Goal: Task Accomplishment & Management: Complete application form

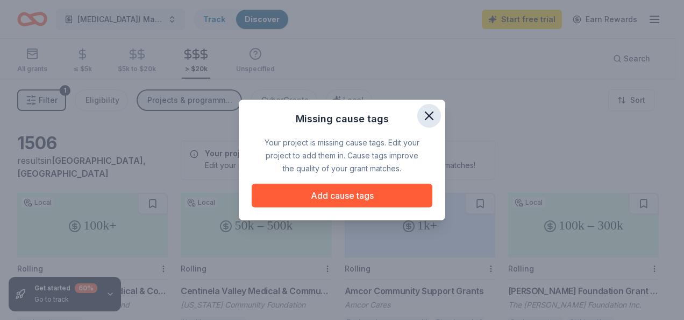
click at [434, 114] on icon "button" at bounding box center [429, 115] width 15 height 15
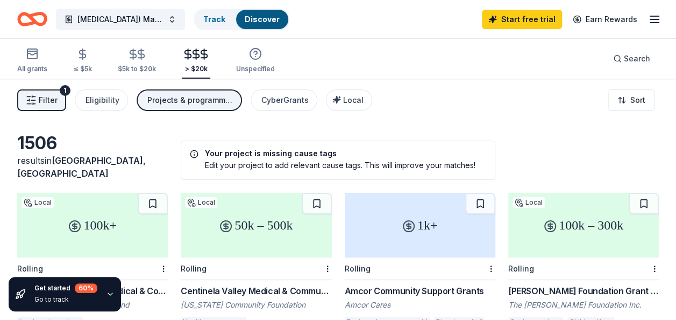
click at [653, 23] on line "button" at bounding box center [654, 23] width 9 height 0
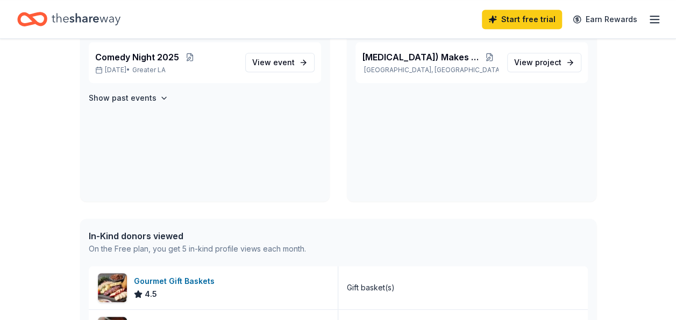
scroll to position [164, 0]
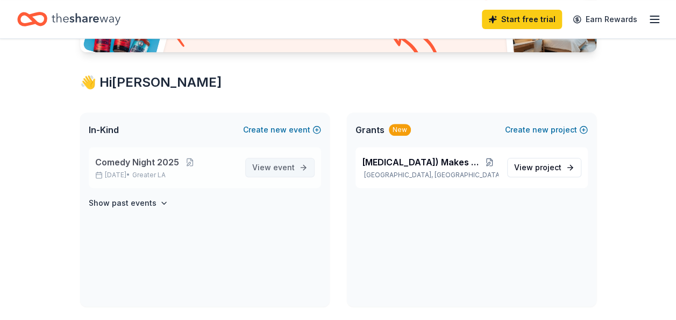
click at [271, 168] on span "View event" at bounding box center [273, 167] width 42 height 13
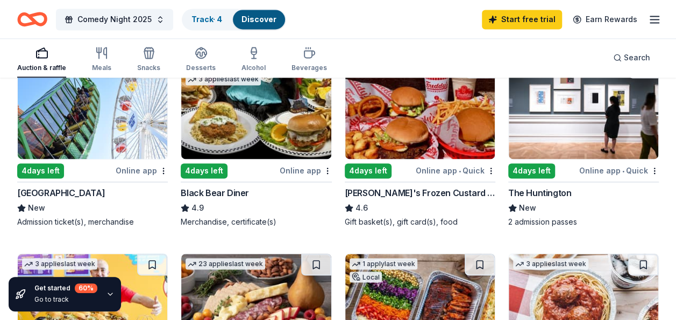
scroll to position [753, 0]
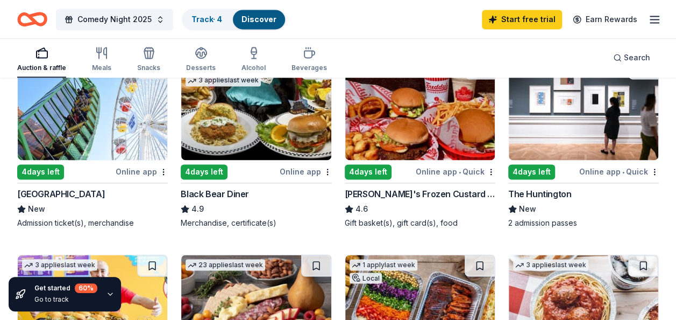
click at [540, 194] on div "The Huntington" at bounding box center [539, 193] width 63 height 13
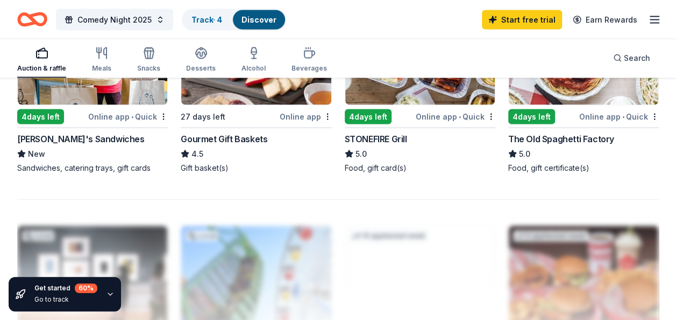
scroll to position [1022, 0]
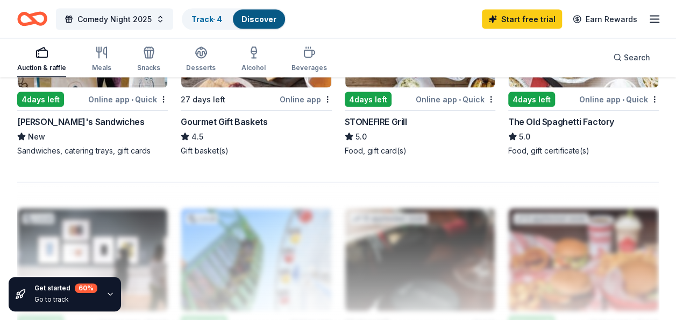
click at [42, 55] on icon "button" at bounding box center [42, 52] width 13 height 13
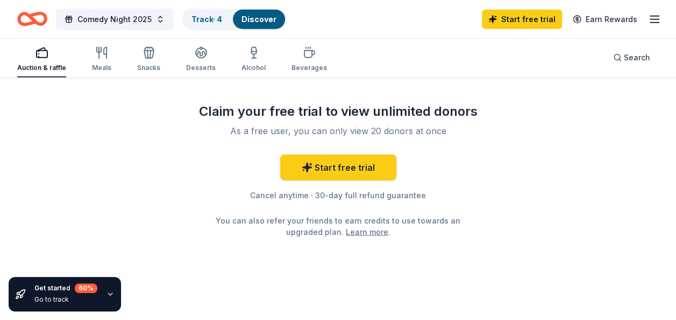
scroll to position [1314, 0]
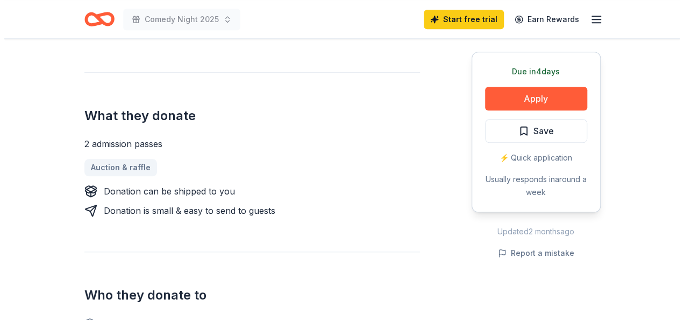
scroll to position [377, 0]
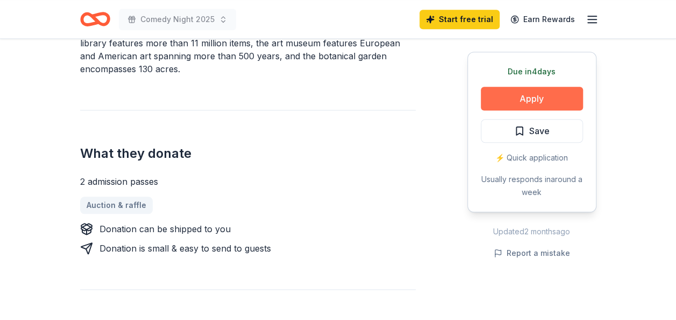
click at [555, 93] on button "Apply" at bounding box center [532, 99] width 102 height 24
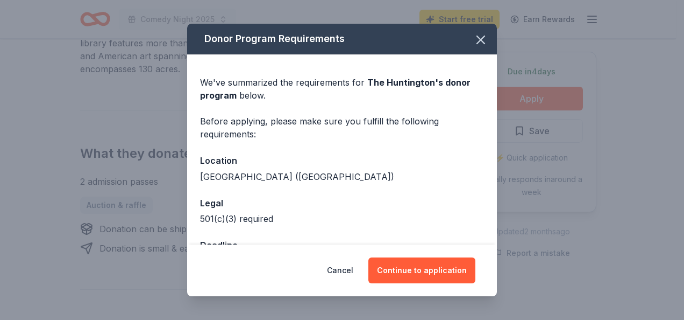
scroll to position [38, 0]
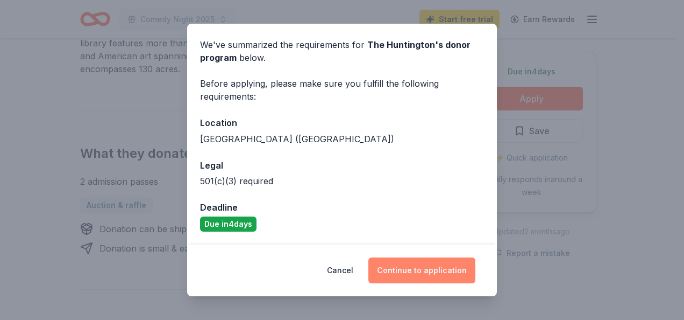
click at [414, 271] on button "Continue to application" at bounding box center [422, 270] width 107 height 26
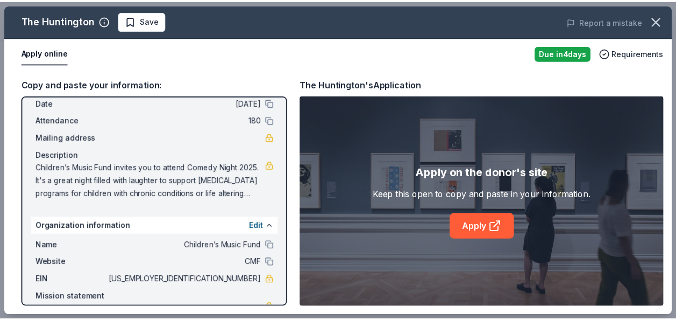
scroll to position [96, 0]
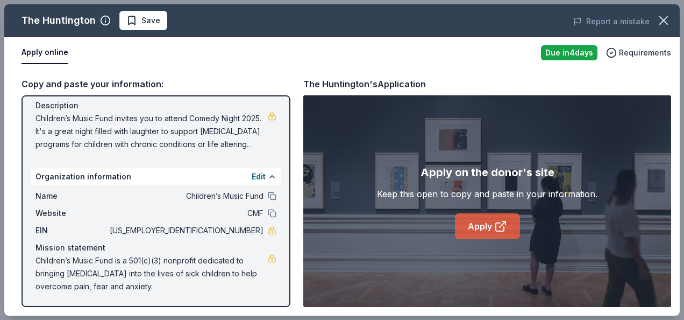
click at [492, 223] on link "Apply" at bounding box center [487, 226] width 65 height 26
click at [663, 19] on icon "button" at bounding box center [664, 21] width 8 height 8
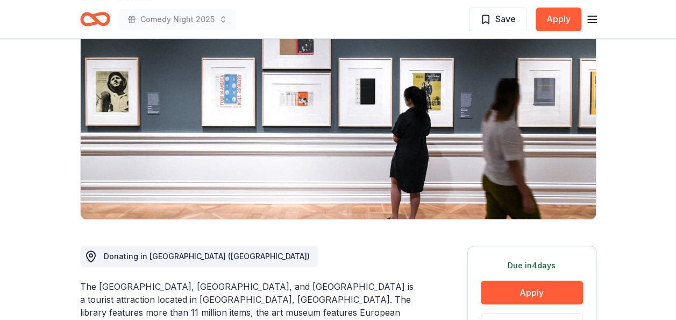
scroll to position [0, 0]
